Goal: Task Accomplishment & Management: Manage account settings

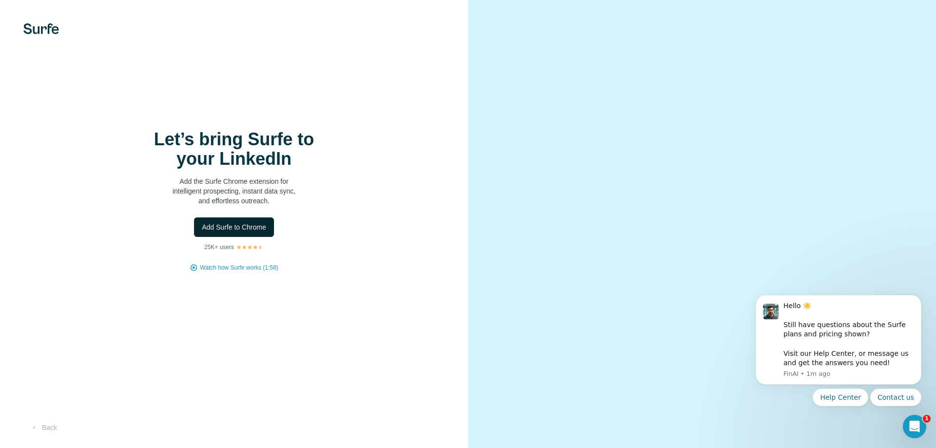
click at [247, 230] on span "Add Surfe to Chrome" at bounding box center [234, 227] width 64 height 10
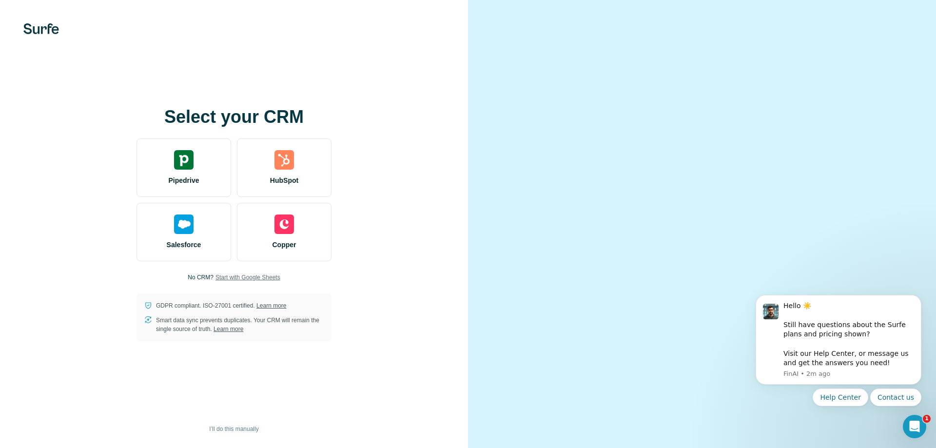
click at [272, 278] on span "Start with Google Sheets" at bounding box center [247, 277] width 65 height 9
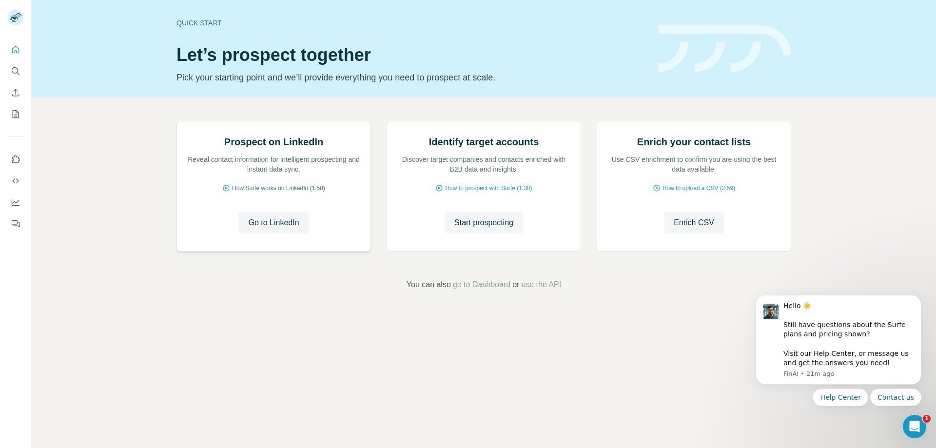
click at [301, 193] on span "How Surfe works on LinkedIn (1:58)" at bounding box center [278, 188] width 93 height 9
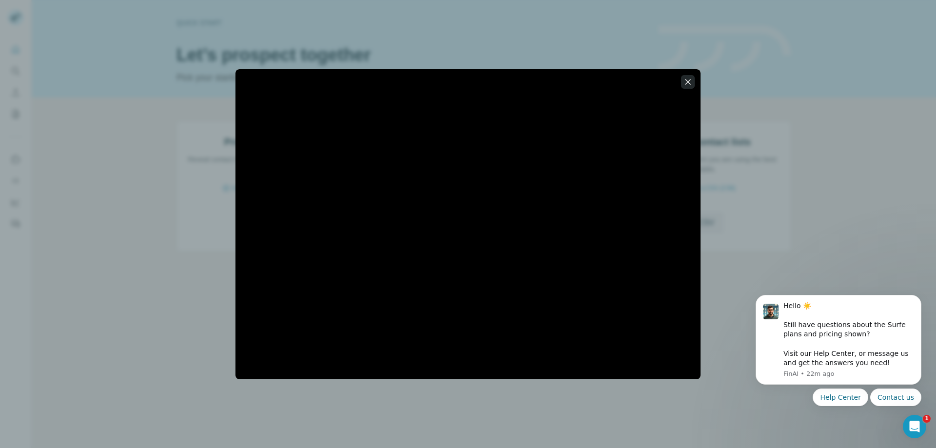
click at [689, 79] on icon "button" at bounding box center [688, 82] width 10 height 10
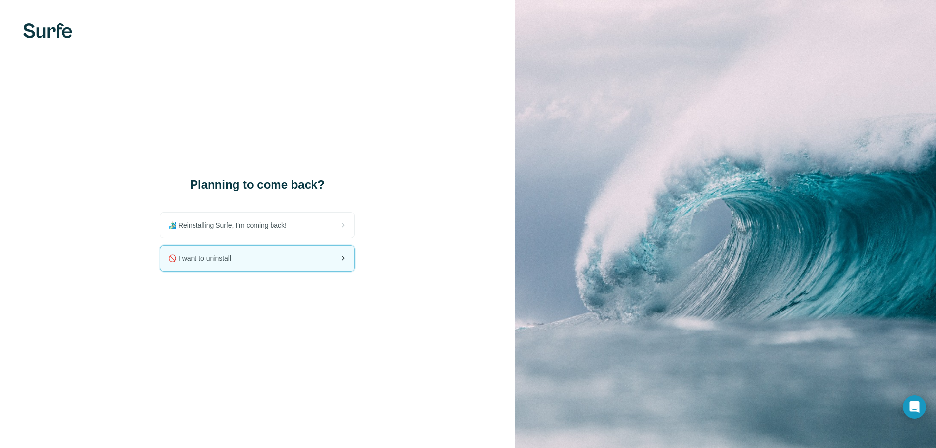
click at [259, 252] on div "🚫 I want to uninstall" at bounding box center [257, 258] width 194 height 25
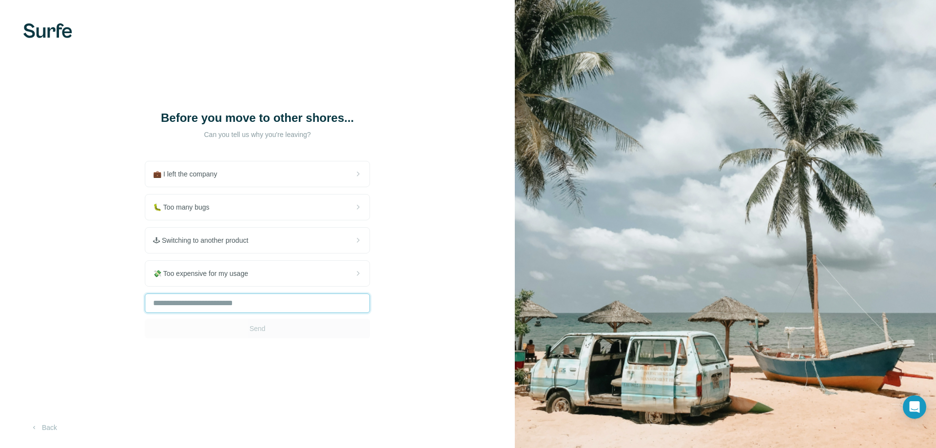
click at [338, 308] on input "text" at bounding box center [257, 302] width 225 height 19
type input "**********"
click at [309, 328] on button "Send" at bounding box center [257, 328] width 225 height 19
